Goal: Contribute content: Add original content to the website for others to see

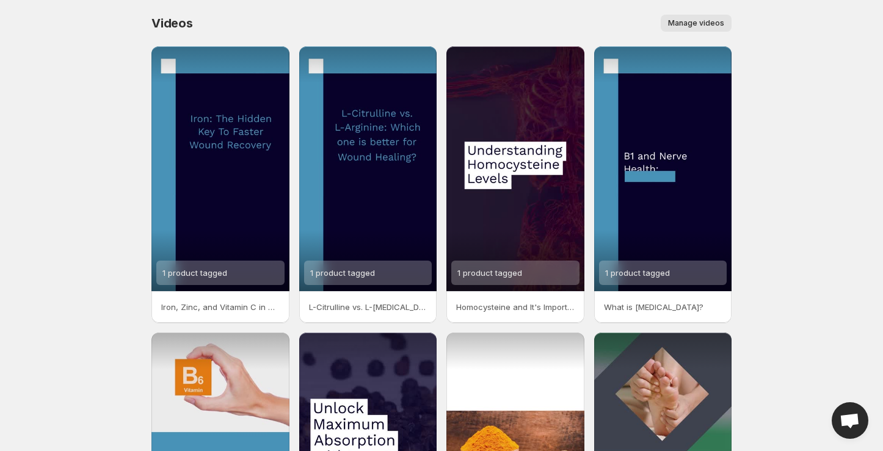
click at [693, 20] on span "Manage videos" at bounding box center [696, 23] width 56 height 10
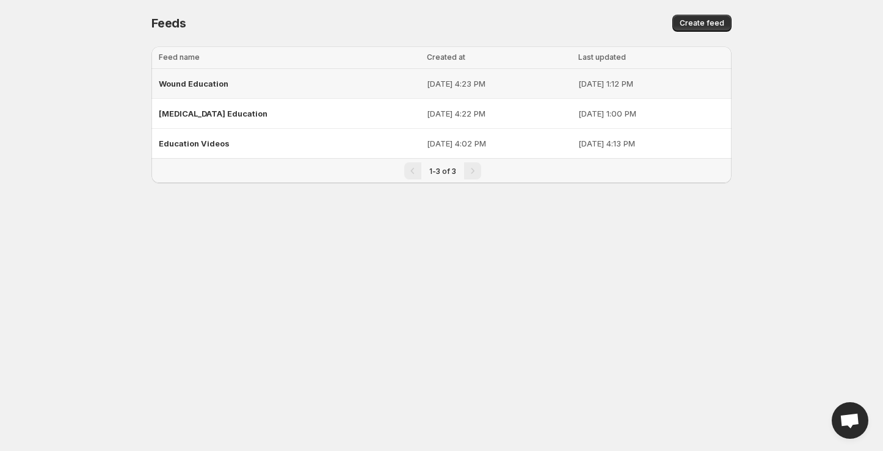
click at [216, 84] on span "Wound Education" at bounding box center [194, 84] width 70 height 10
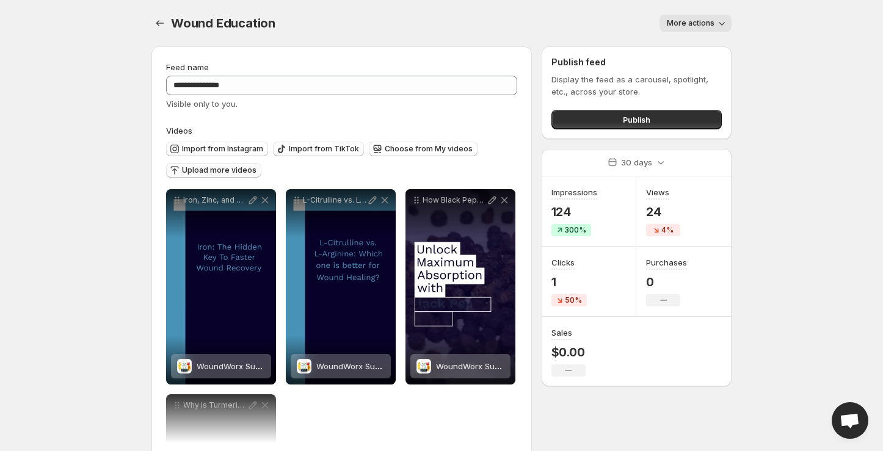
click at [217, 170] on span "Upload more videos" at bounding box center [219, 171] width 75 height 10
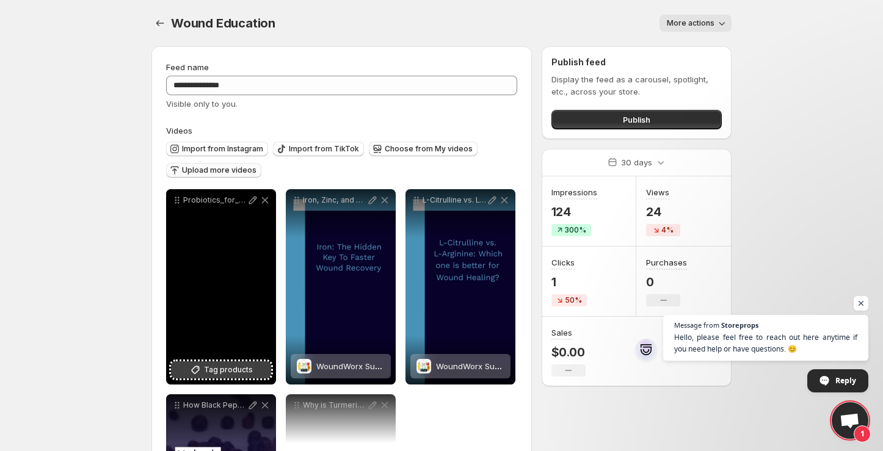
click at [212, 371] on span "Tag products" at bounding box center [228, 370] width 49 height 12
click at [251, 200] on icon at bounding box center [253, 201] width 8 height 8
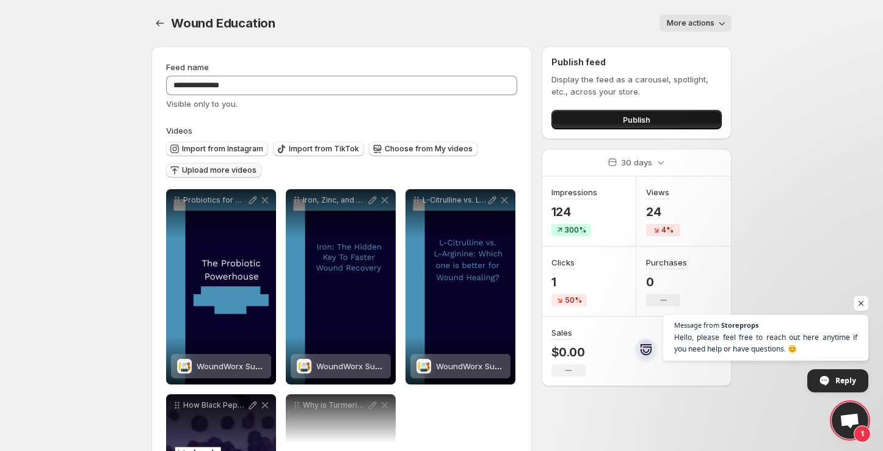
click at [640, 122] on span "Publish" at bounding box center [636, 120] width 27 height 12
